Goal: Task Accomplishment & Management: Use online tool/utility

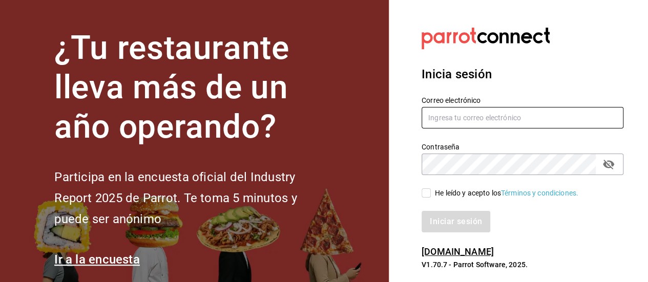
type input "pastelerialdv@gmail.com"
click at [428, 193] on input "He leído y acepto los Términos y condiciones." at bounding box center [426, 193] width 9 height 9
checkbox input "true"
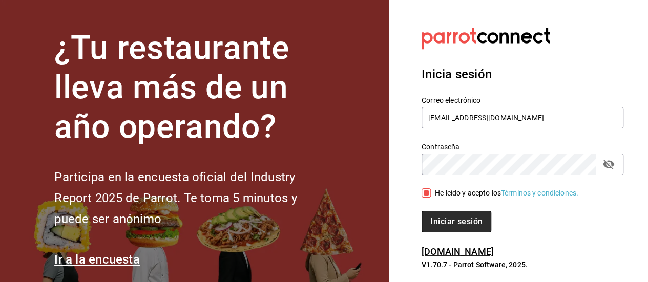
click at [446, 226] on button "Iniciar sesión" at bounding box center [457, 222] width 70 height 22
